Goal: Information Seeking & Learning: Learn about a topic

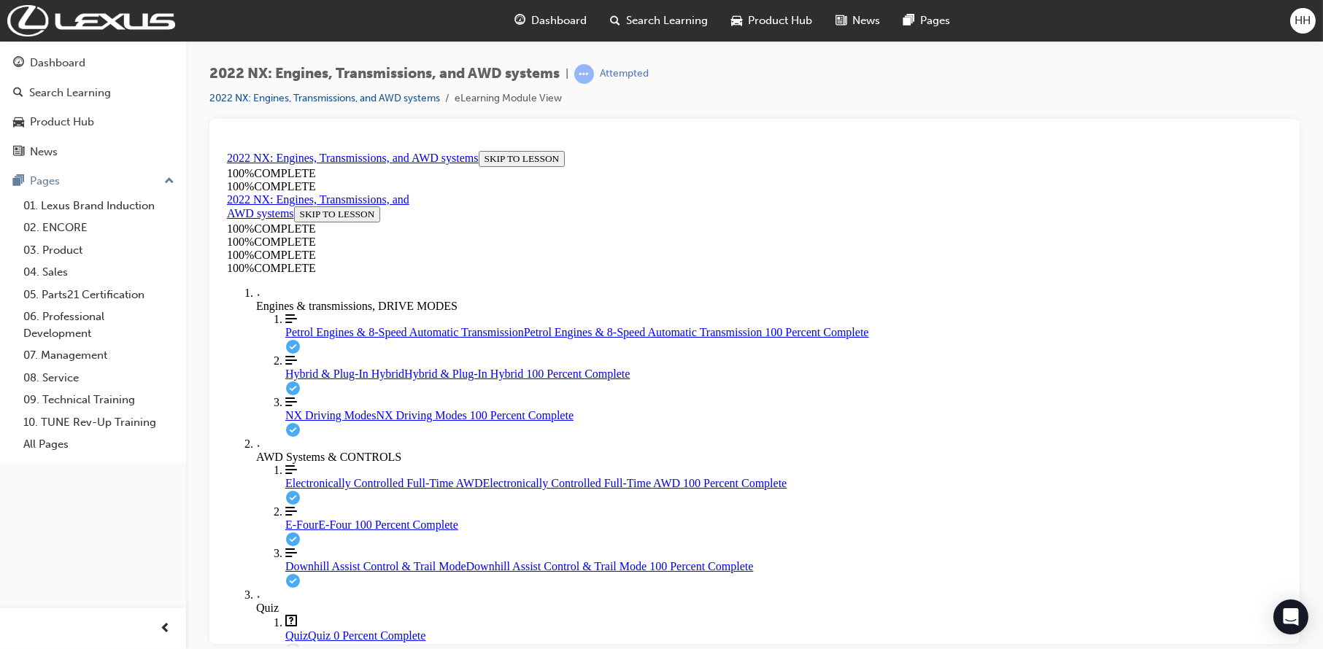
scroll to position [53, 0]
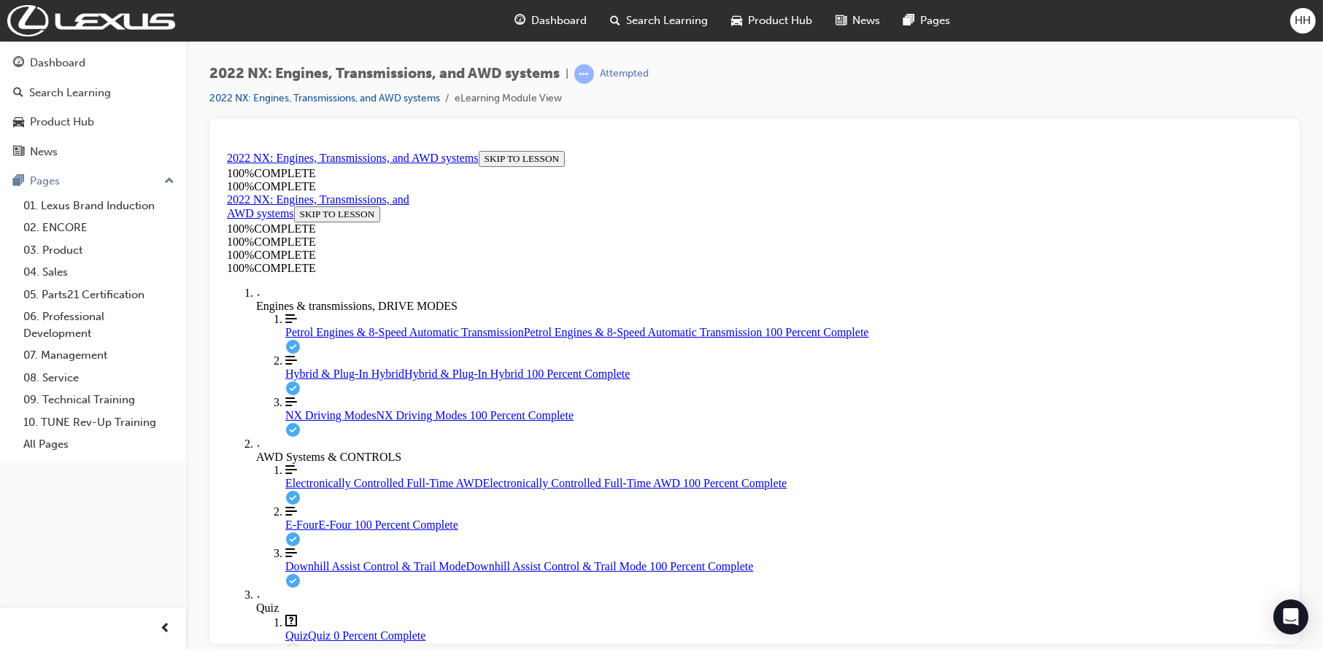
drag, startPoint x: 681, startPoint y: 265, endPoint x: 1028, endPoint y: 294, distance: 348.5
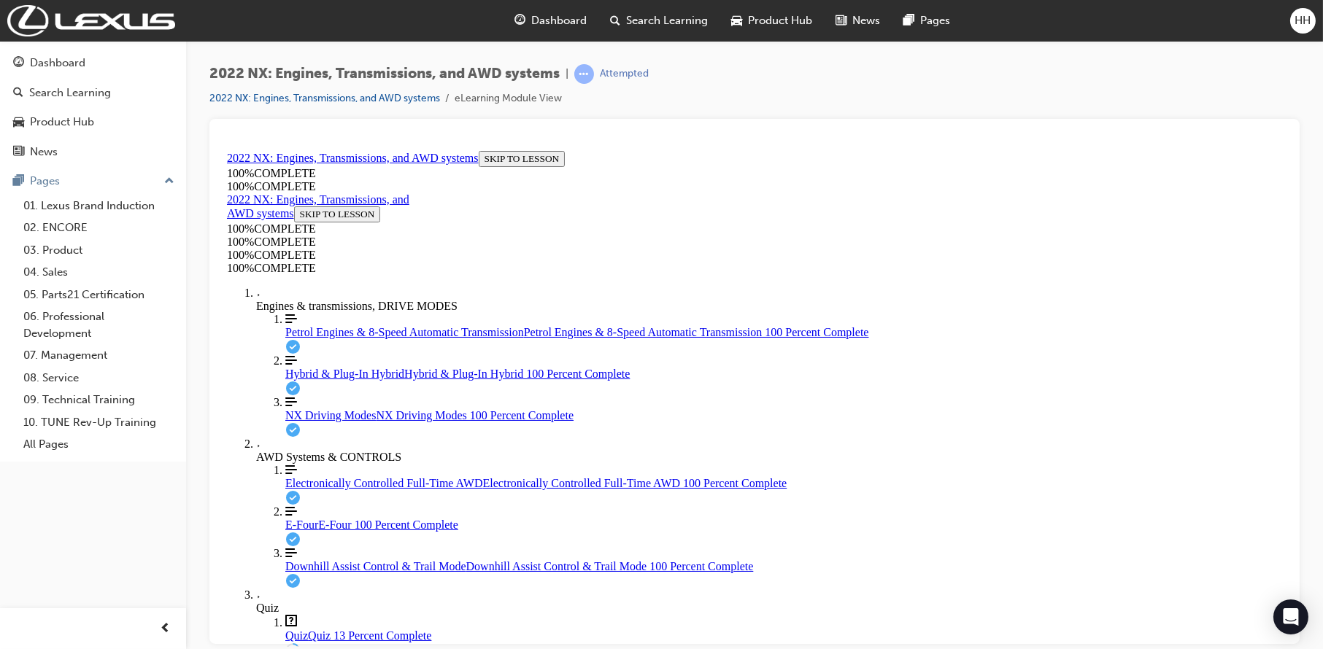
scroll to position [440, 0]
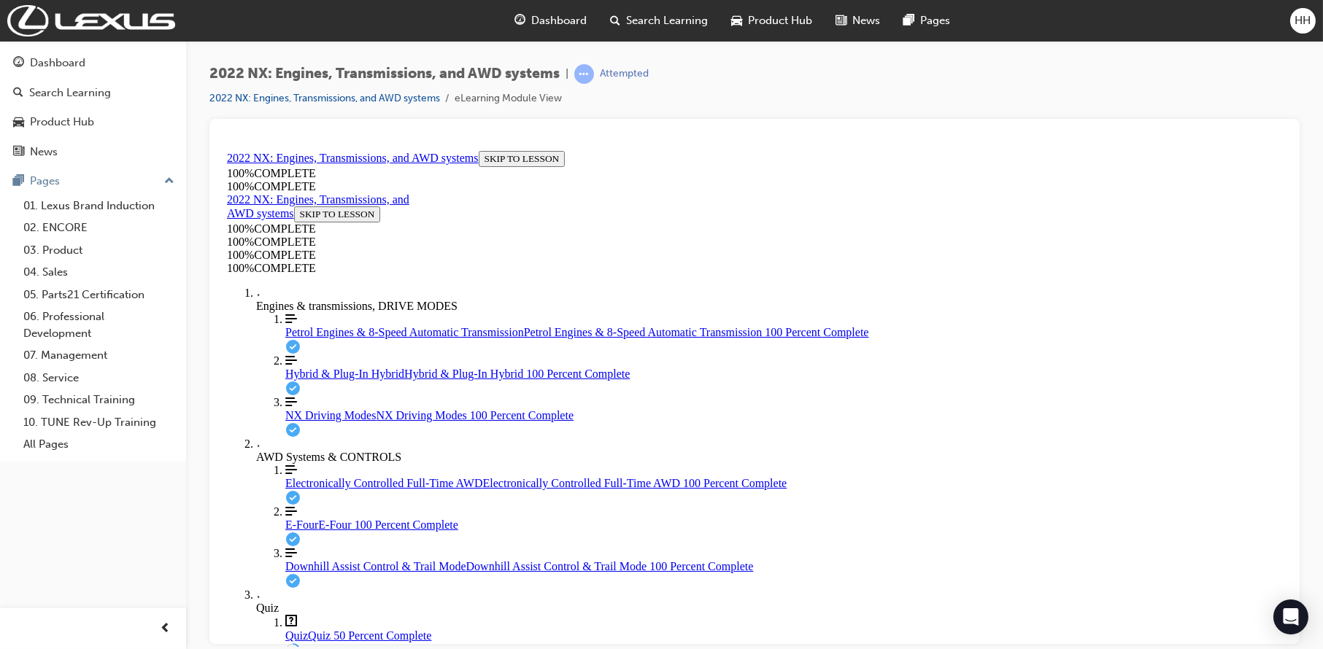
drag, startPoint x: 604, startPoint y: 262, endPoint x: 1077, endPoint y: 290, distance: 473.5
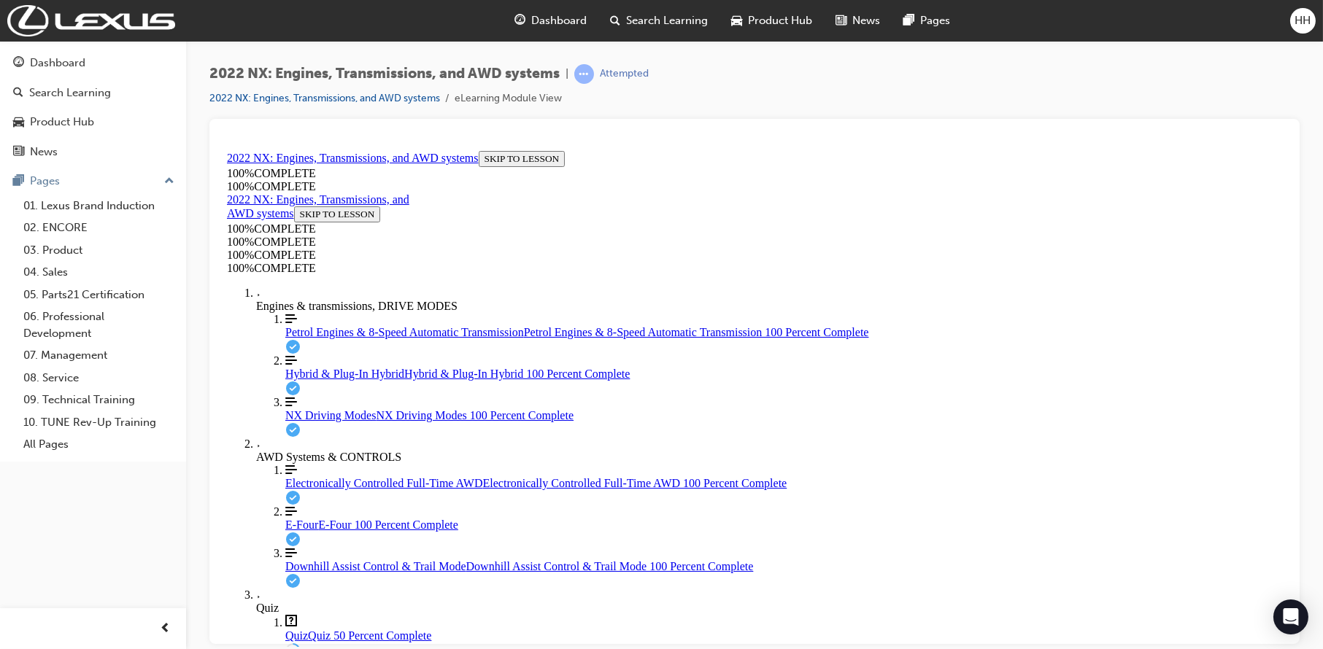
drag, startPoint x: 972, startPoint y: 297, endPoint x: 600, endPoint y: 266, distance: 373.3
drag, startPoint x: 608, startPoint y: 268, endPoint x: 789, endPoint y: 269, distance: 181.7
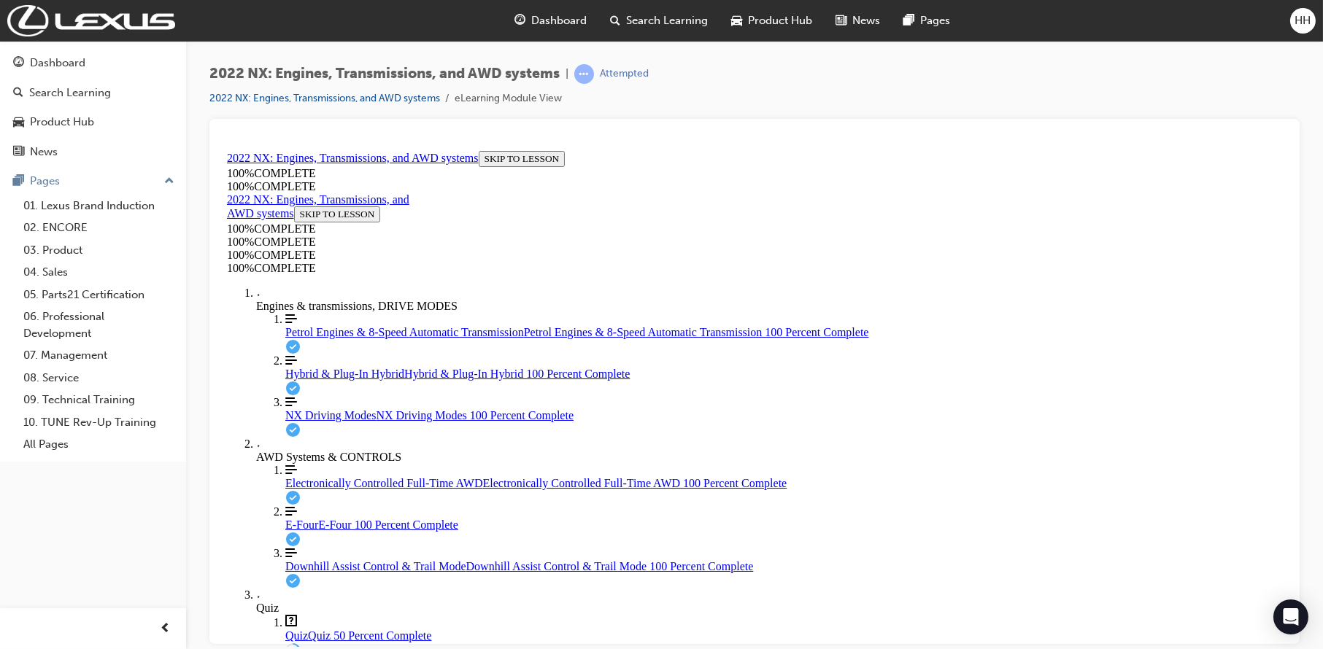
drag, startPoint x: 301, startPoint y: 387, endPoint x: 290, endPoint y: 383, distance: 11.5
drag, startPoint x: 290, startPoint y: 383, endPoint x: 816, endPoint y: 251, distance: 542.3
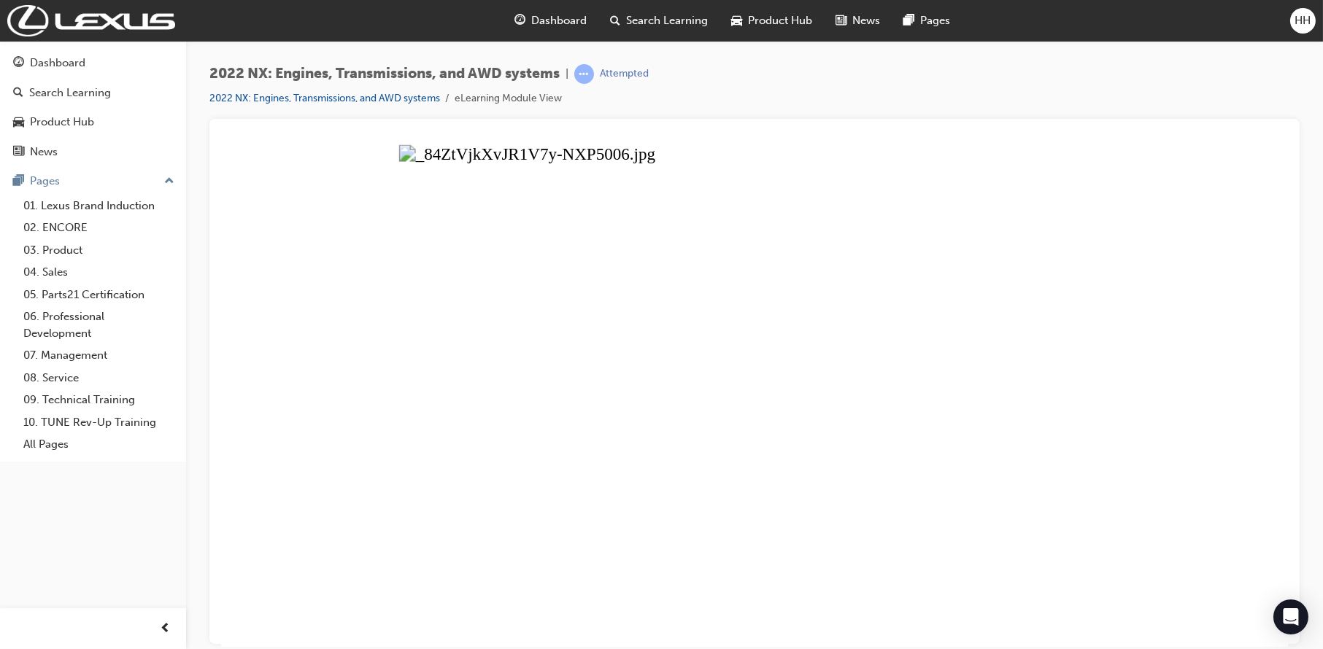
click at [808, 285] on button "Unzoom image" at bounding box center [753, 395] width 1067 height 502
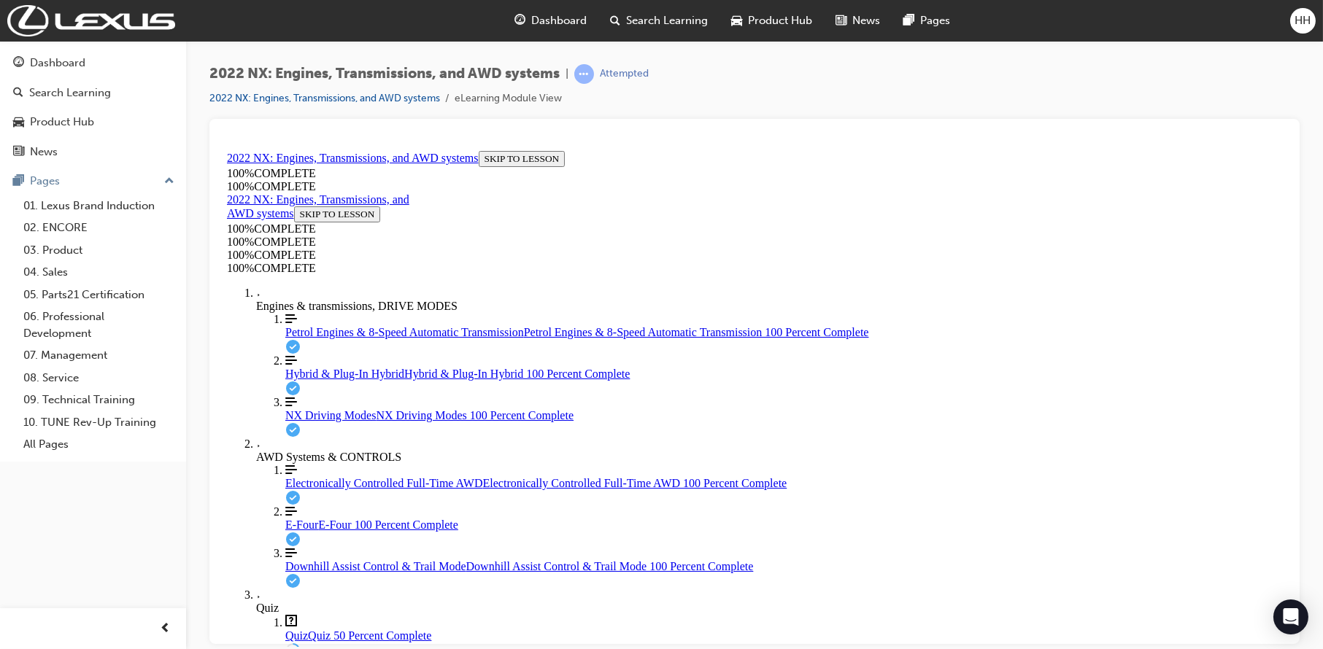
scroll to position [142, 0]
drag, startPoint x: 607, startPoint y: 270, endPoint x: 1076, endPoint y: 275, distance: 469.1
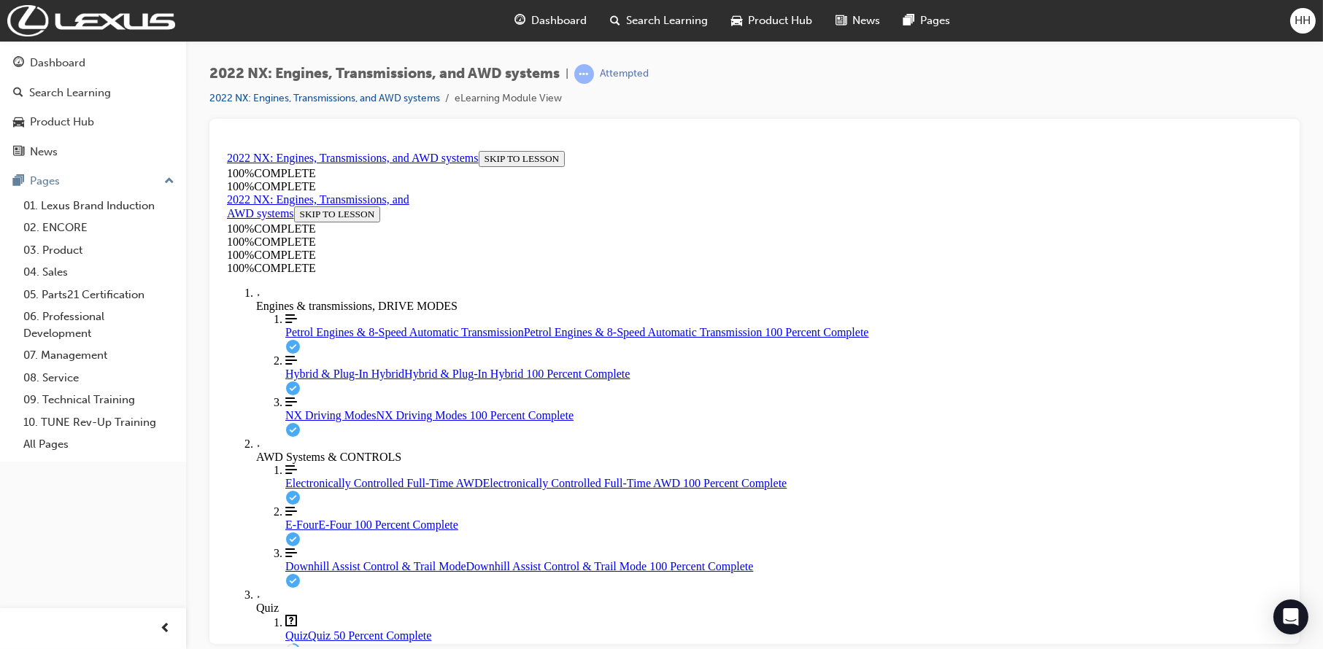
drag, startPoint x: 998, startPoint y: 289, endPoint x: 589, endPoint y: 257, distance: 409.8
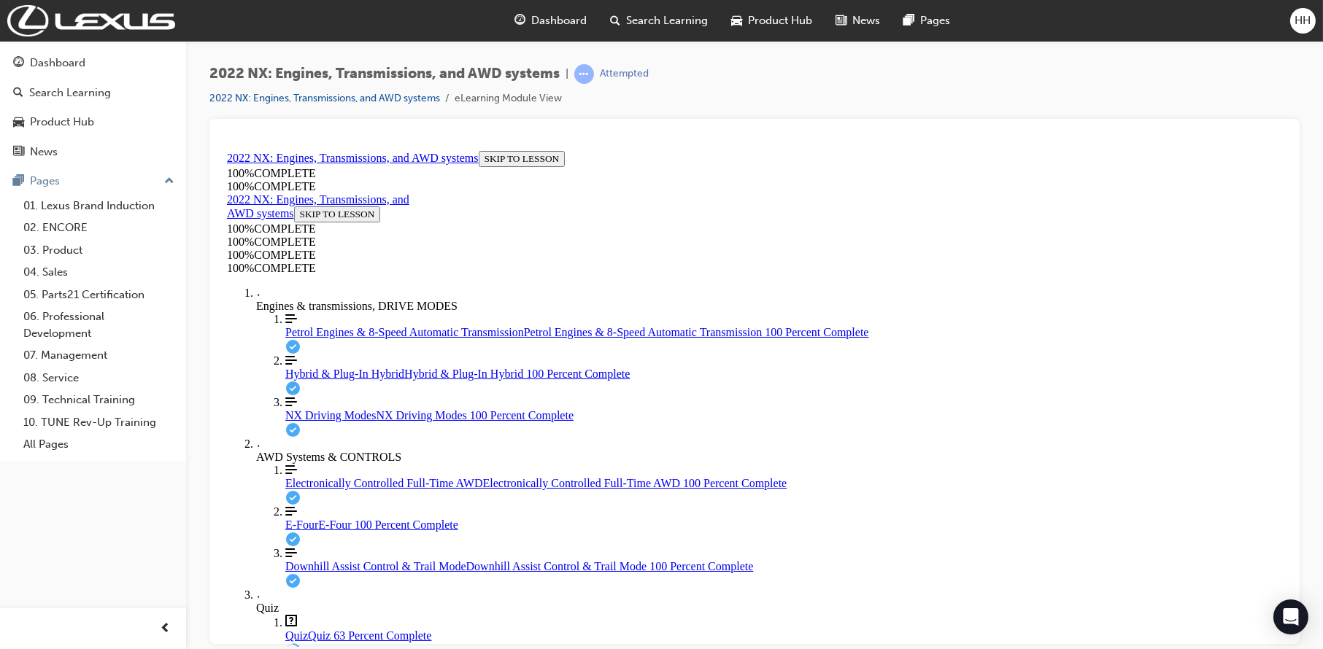
scroll to position [107, 0]
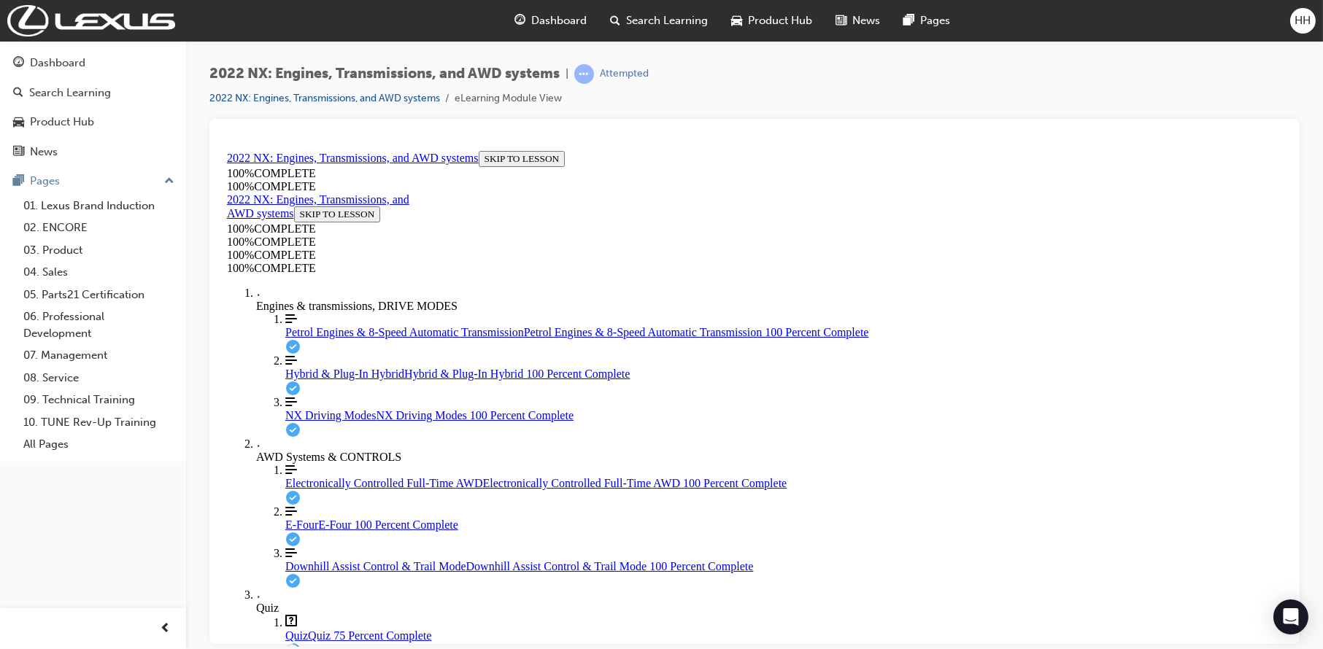
scroll to position [440, 0]
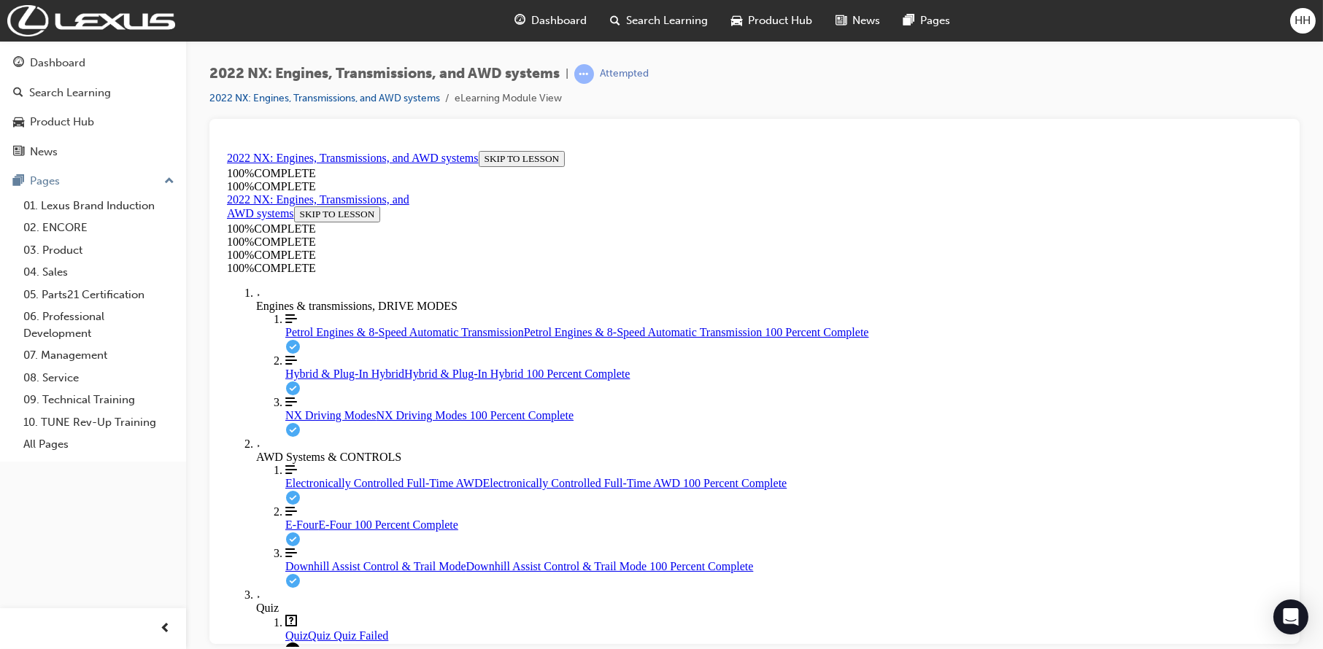
scroll to position [251, 0]
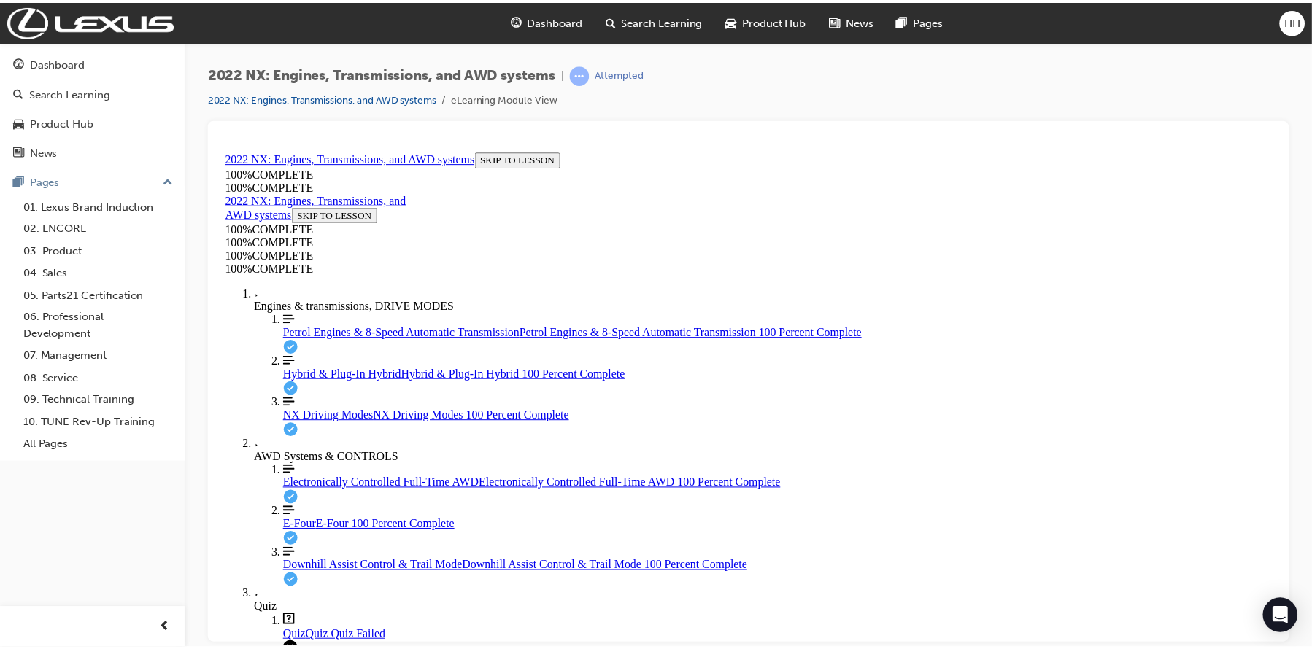
scroll to position [53, 0]
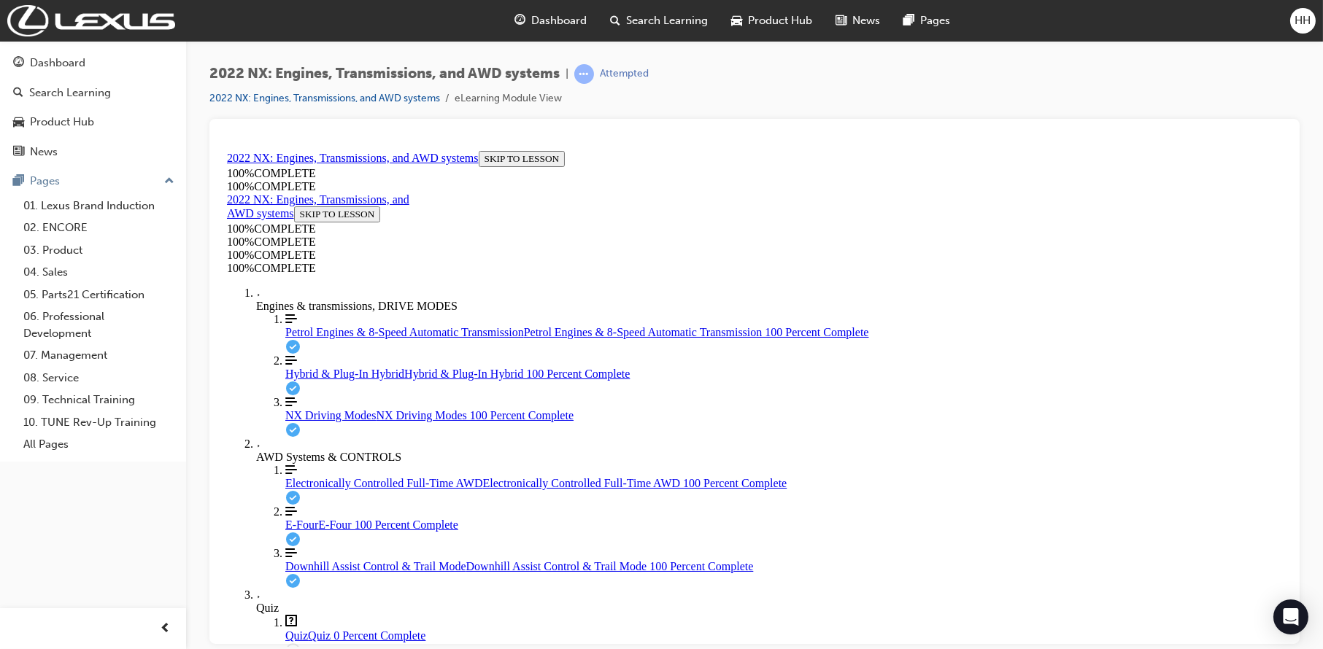
click at [569, 7] on div "Dashboard" at bounding box center [551, 21] width 96 height 30
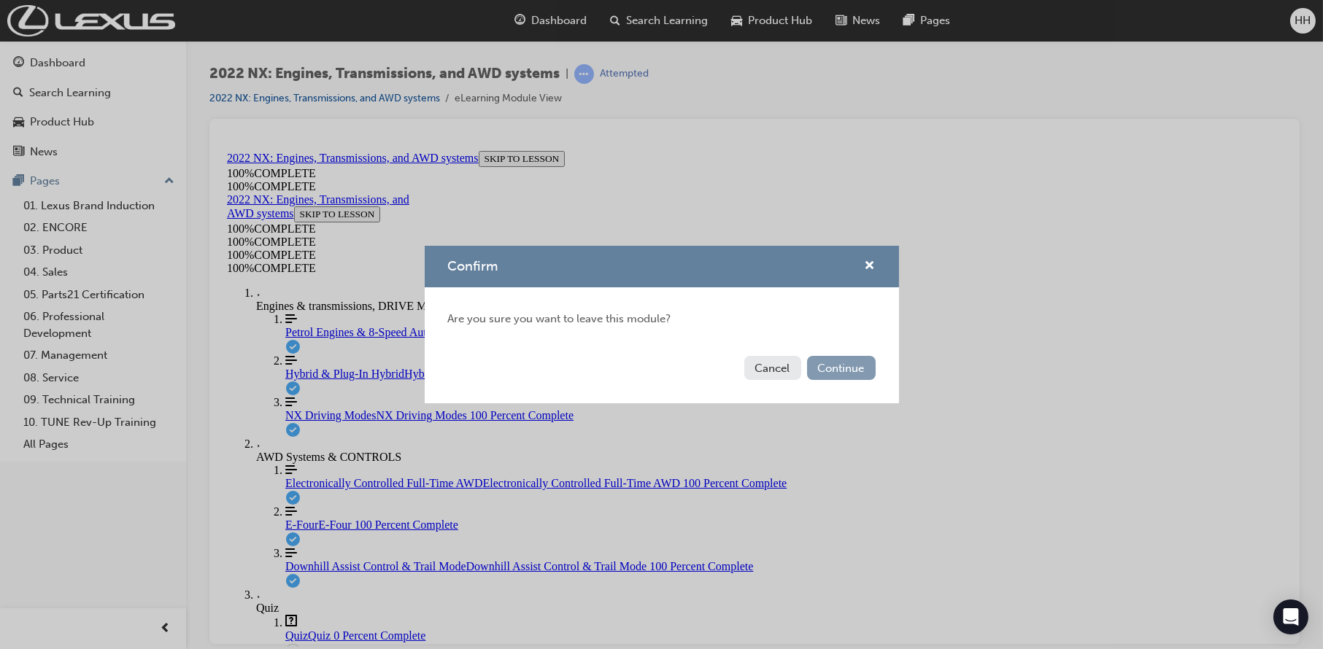
click at [854, 374] on button "Continue" at bounding box center [841, 368] width 69 height 24
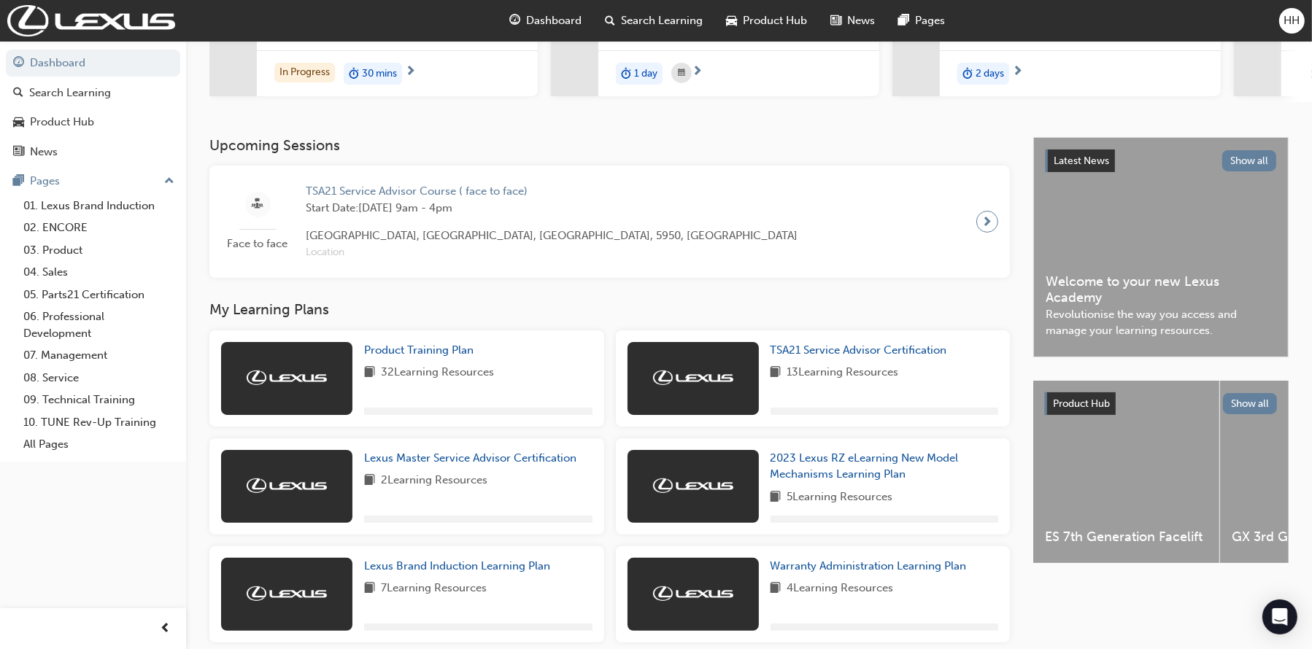
scroll to position [219, 0]
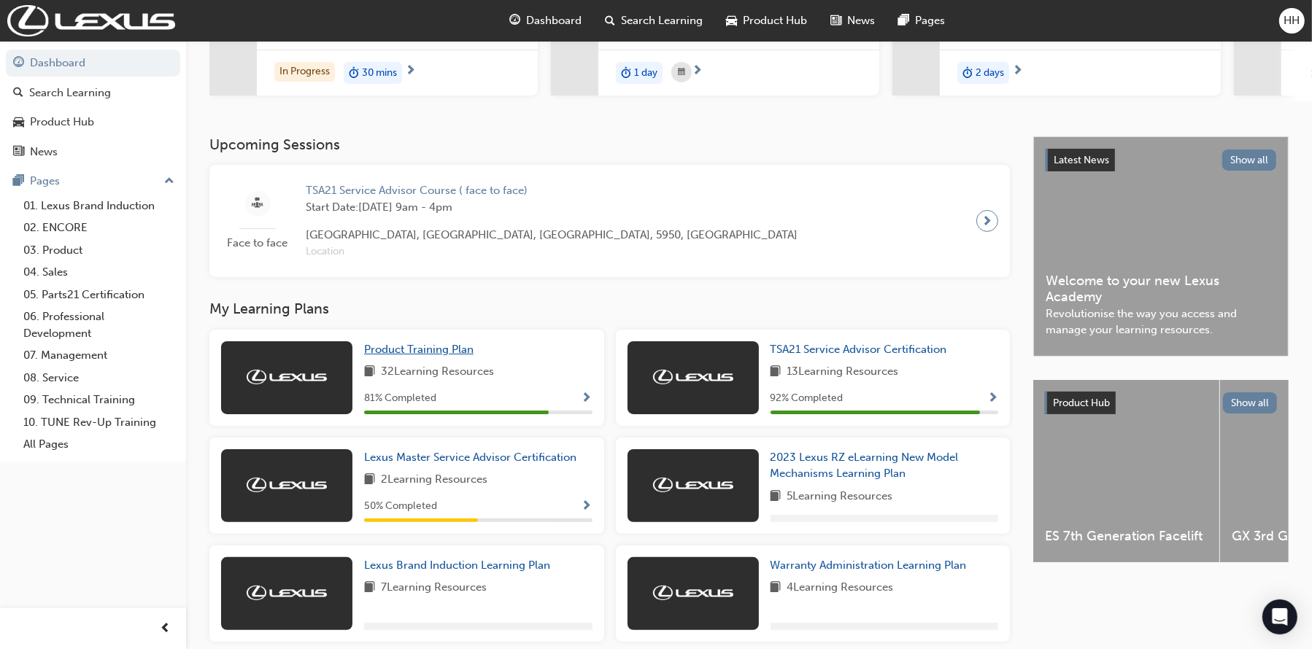
click at [456, 349] on span "Product Training Plan" at bounding box center [418, 349] width 109 height 13
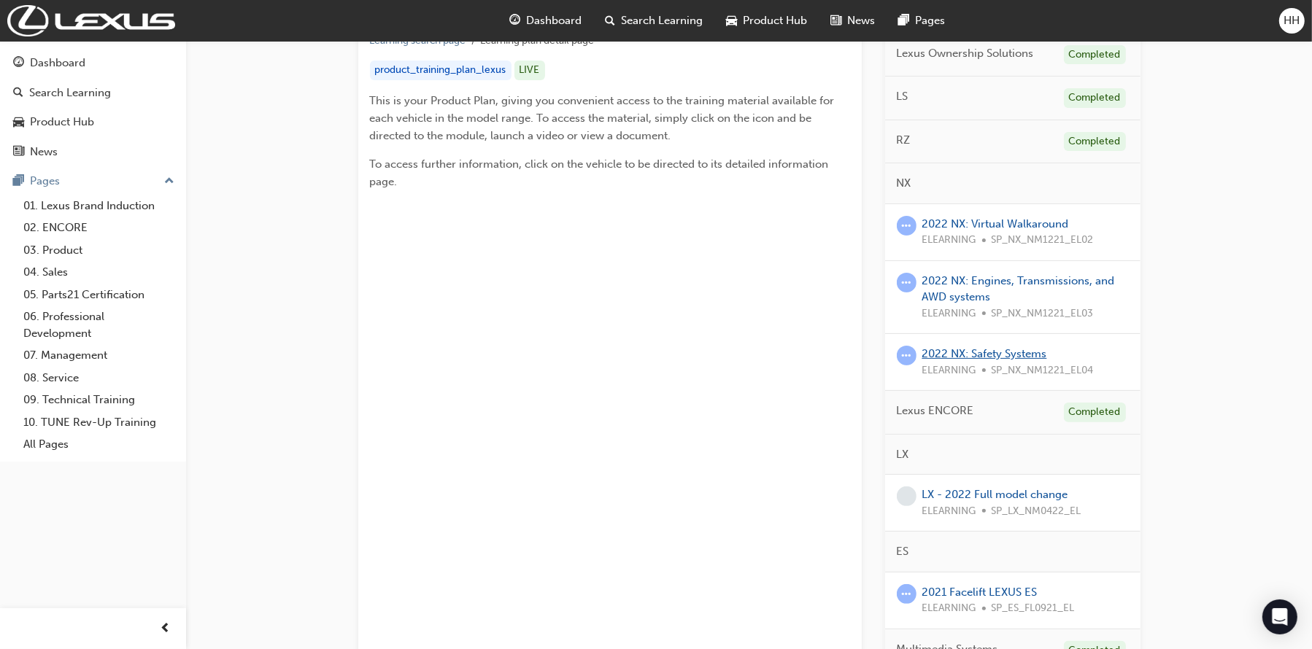
scroll to position [364, 0]
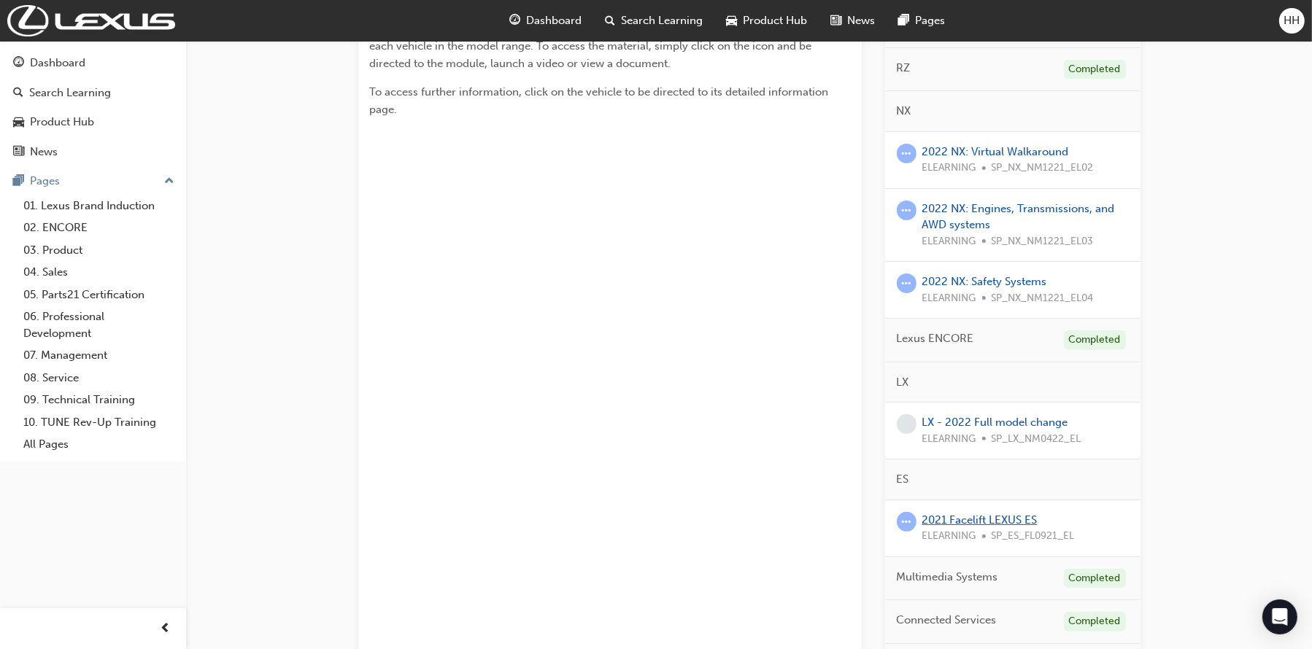
click at [1018, 518] on link "2021 Facelift LEXUS ES" at bounding box center [979, 520] width 115 height 13
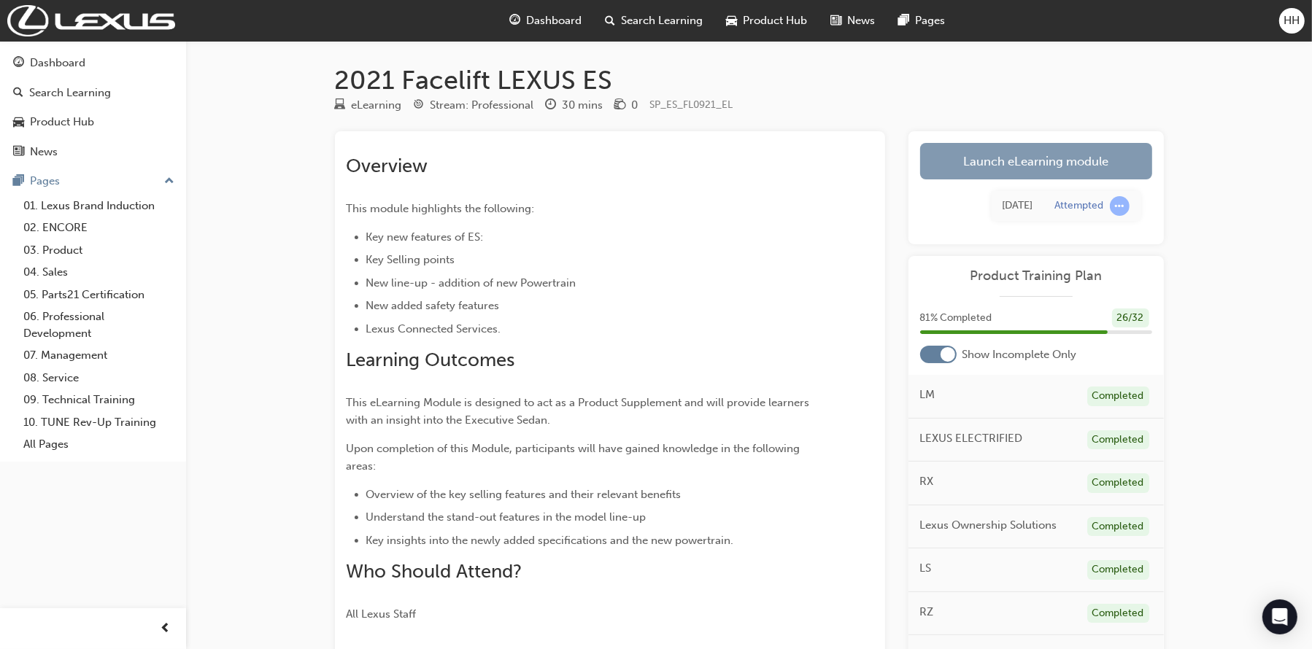
click at [1061, 158] on link "Launch eLearning module" at bounding box center [1036, 161] width 232 height 36
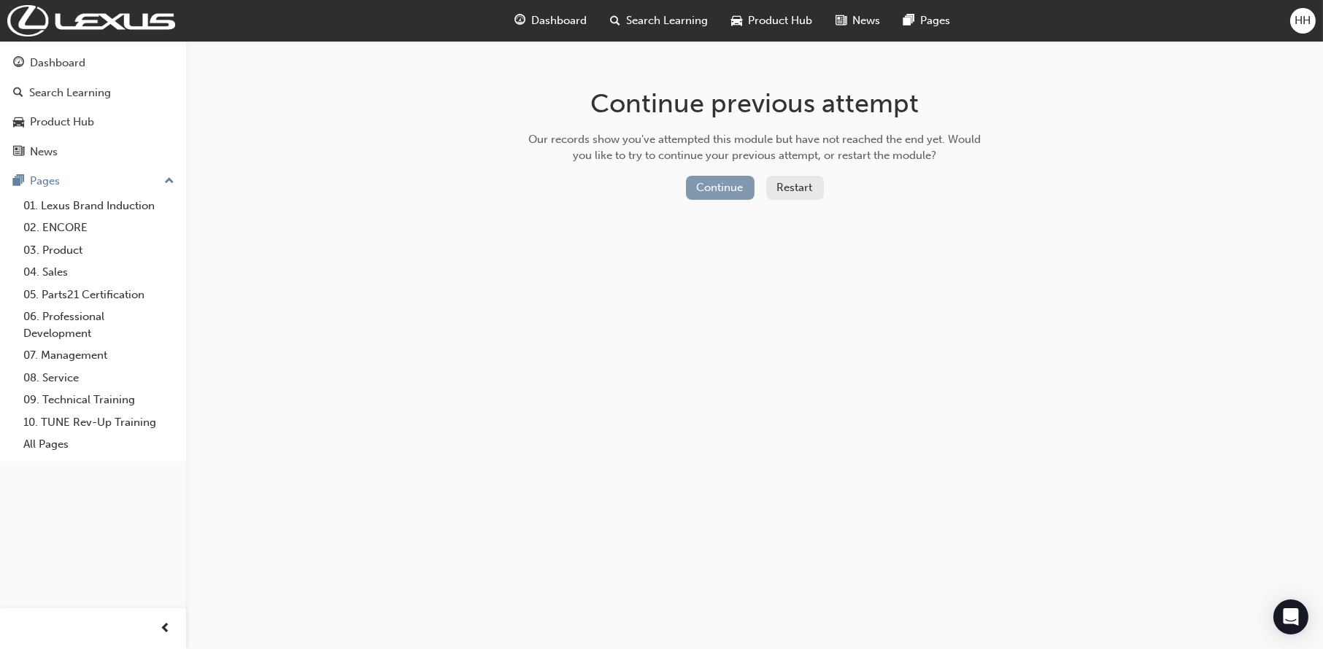
click at [711, 180] on button "Continue" at bounding box center [720, 188] width 69 height 24
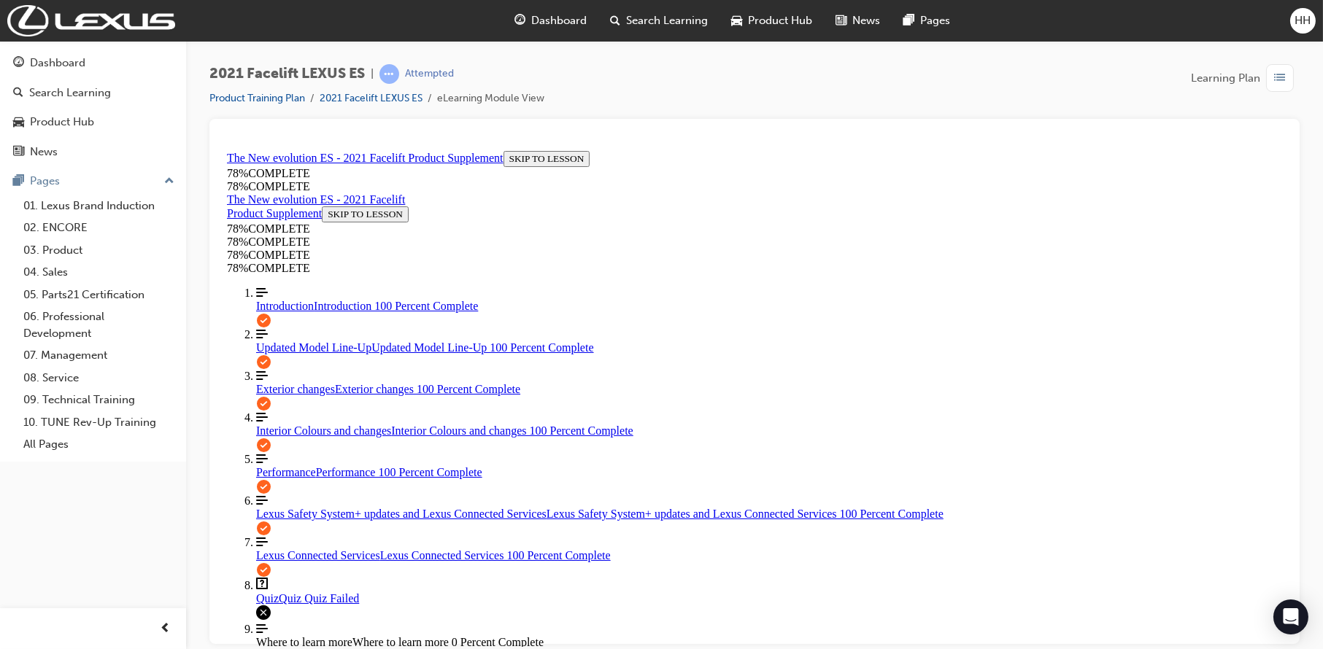
scroll to position [139, 0]
click at [344, 577] on link "Question box Question mark inside of a square Quiz Quiz Quiz Failed" at bounding box center [768, 591] width 1026 height 28
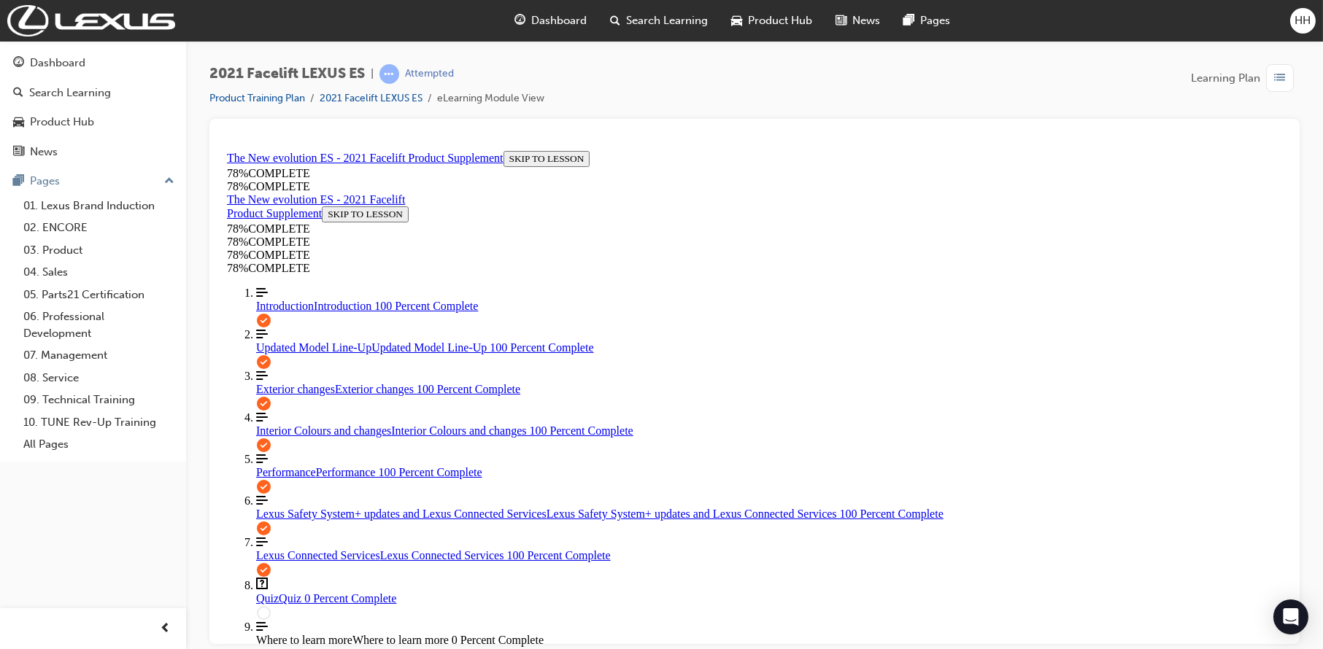
drag, startPoint x: 605, startPoint y: 290, endPoint x: 910, endPoint y: 330, distance: 307.6
copy span "With the introduction of a new Powertrain ES 250 petrol variant to the New ES l…"
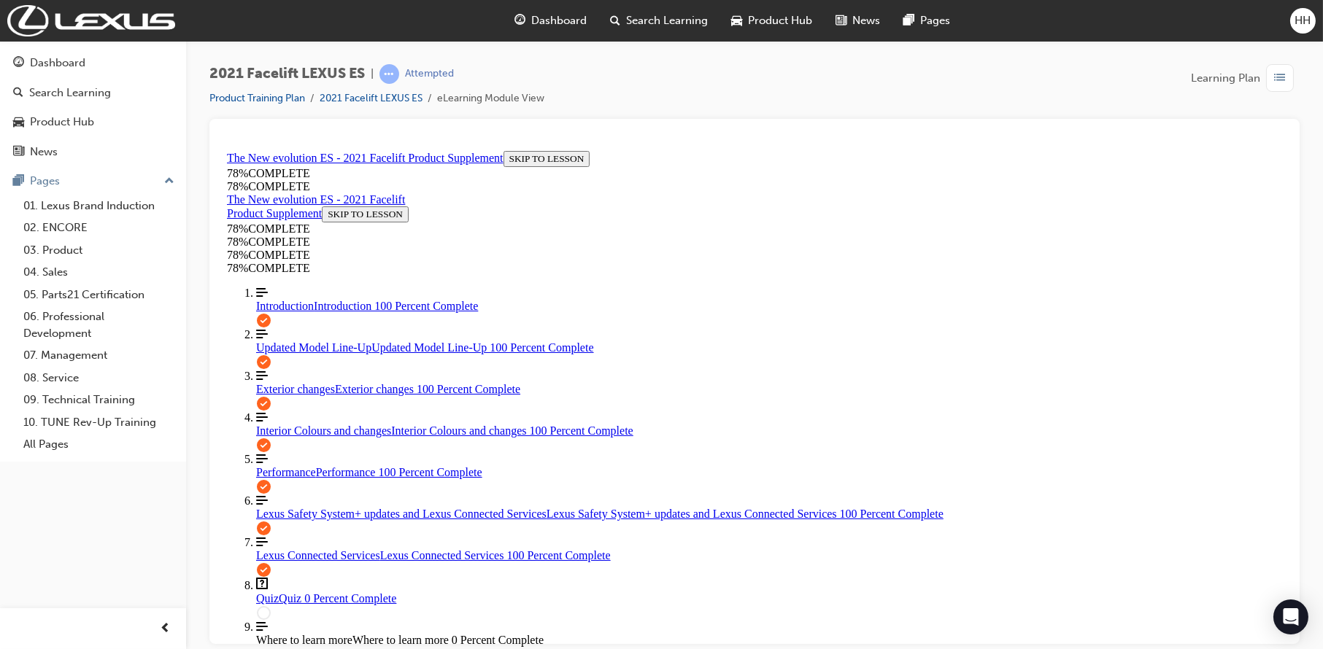
scroll to position [199, 0]
